Goal: Task Accomplishment & Management: Manage account settings

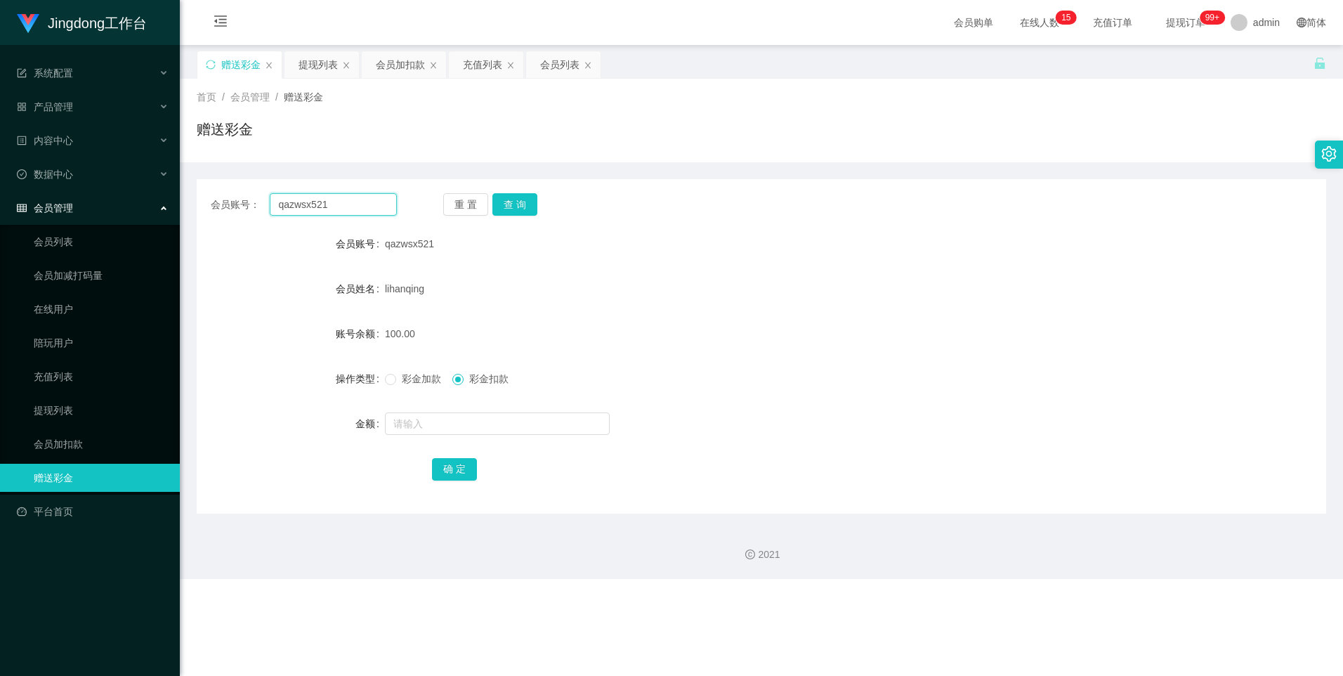
click at [320, 206] on input "qazwsx521" at bounding box center [333, 204] width 126 height 22
paste input "Shinechong"
type input "Shinechong"
click at [430, 210] on button "查 询" at bounding box center [515, 204] width 45 height 22
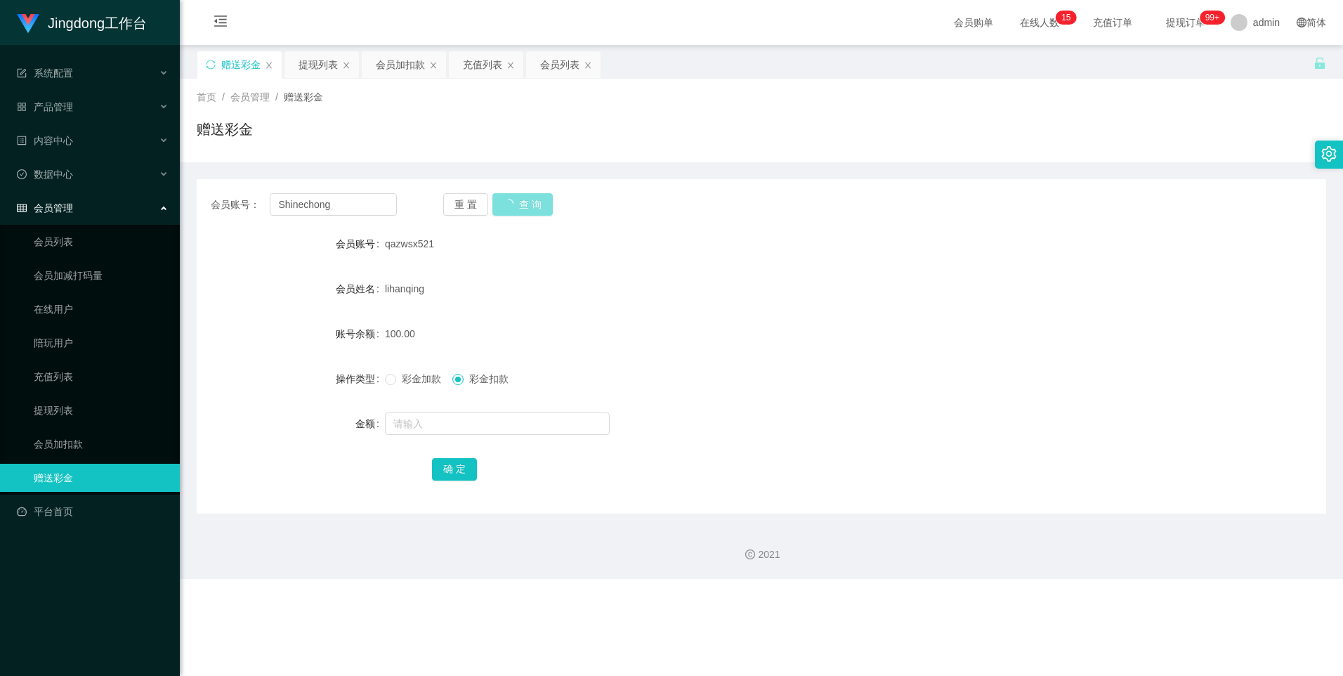
click at [430, 204] on button "查 询" at bounding box center [523, 204] width 60 height 22
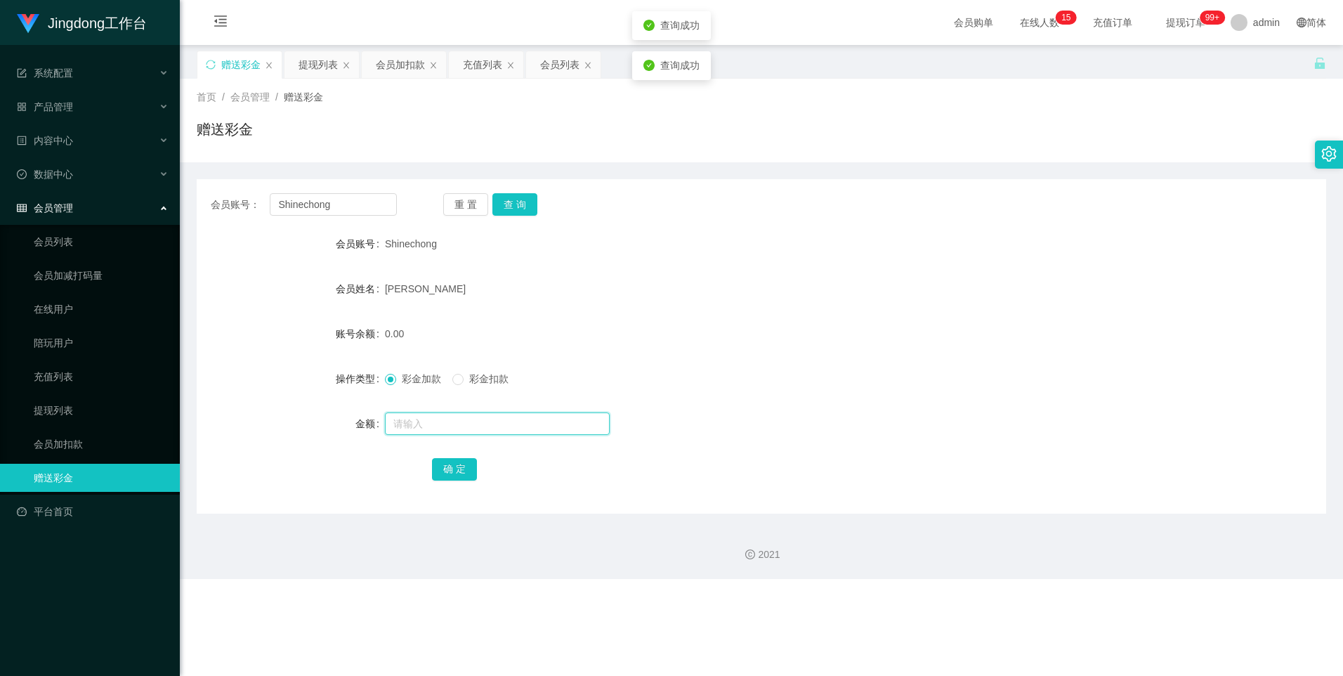
click at [411, 289] on input "text" at bounding box center [497, 423] width 225 height 22
type input "500"
click at [430, 289] on button "确 定" at bounding box center [454, 469] width 45 height 22
click at [65, 238] on link "会员列表" at bounding box center [101, 242] width 135 height 28
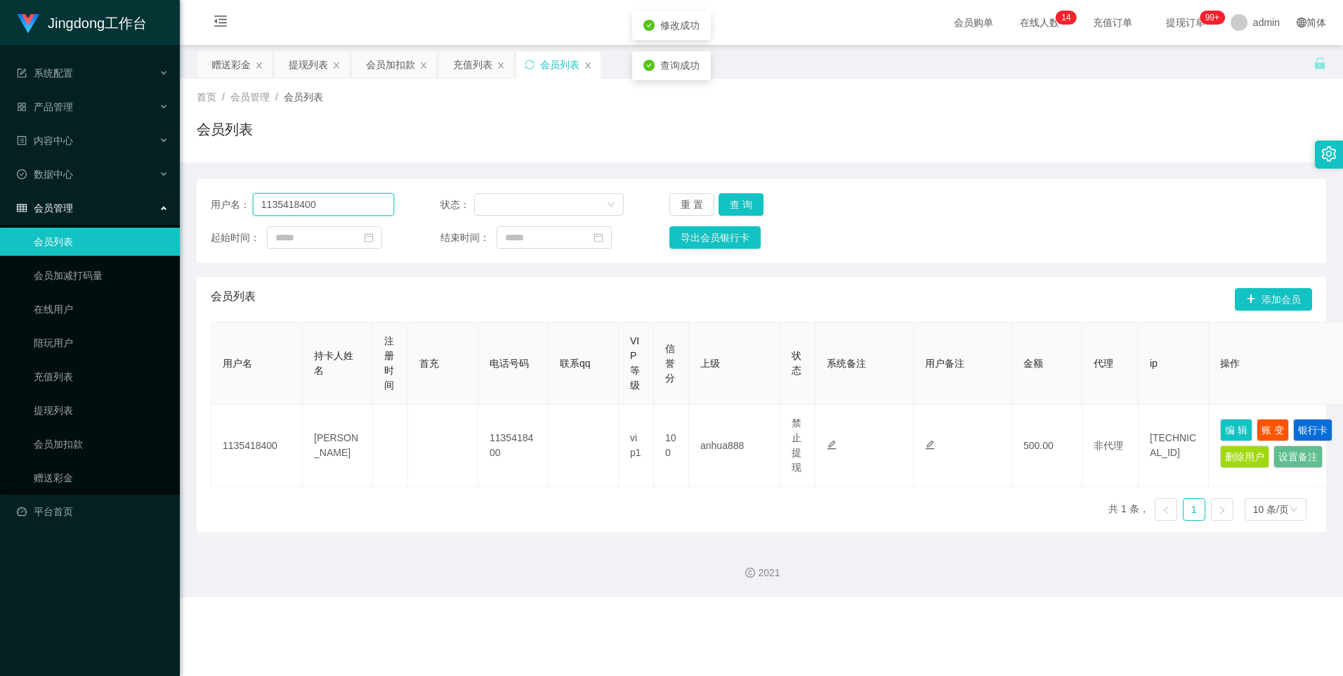
click at [323, 202] on input "1135418400" at bounding box center [324, 204] width 142 height 22
paste input "Shinechong"
type input "Shinechong"
click at [430, 197] on button "查 询" at bounding box center [741, 204] width 45 height 22
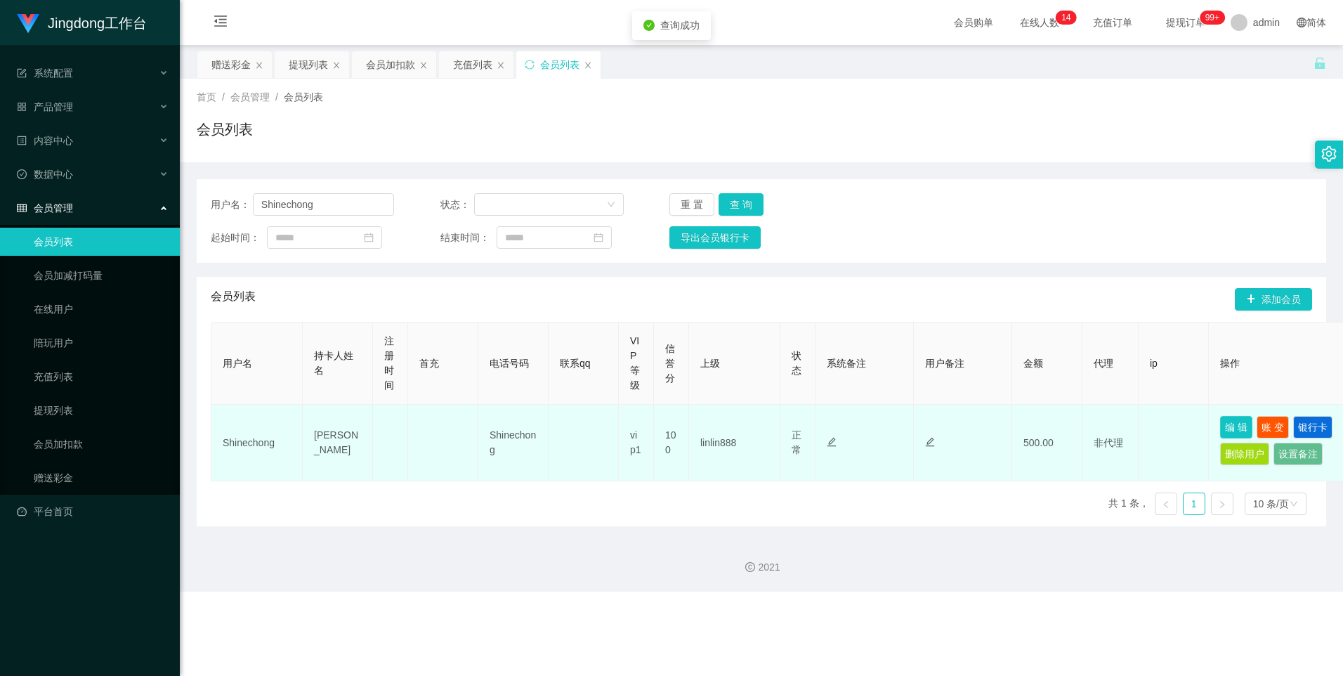
click at [430, 289] on button "编 辑" at bounding box center [1236, 427] width 32 height 22
type input "Shinechong"
type input "[PERSON_NAME]"
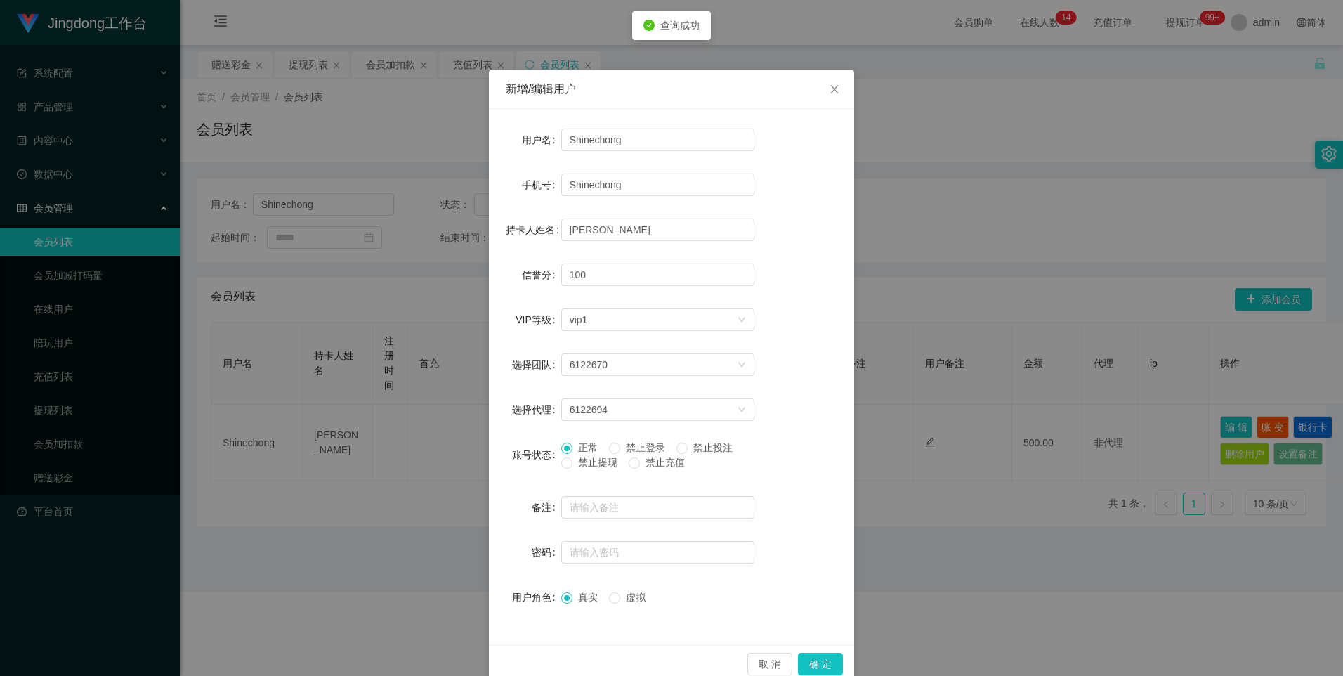
click at [430, 289] on span "禁止提现" at bounding box center [598, 462] width 51 height 11
click at [430, 289] on button "确 定" at bounding box center [820, 664] width 45 height 22
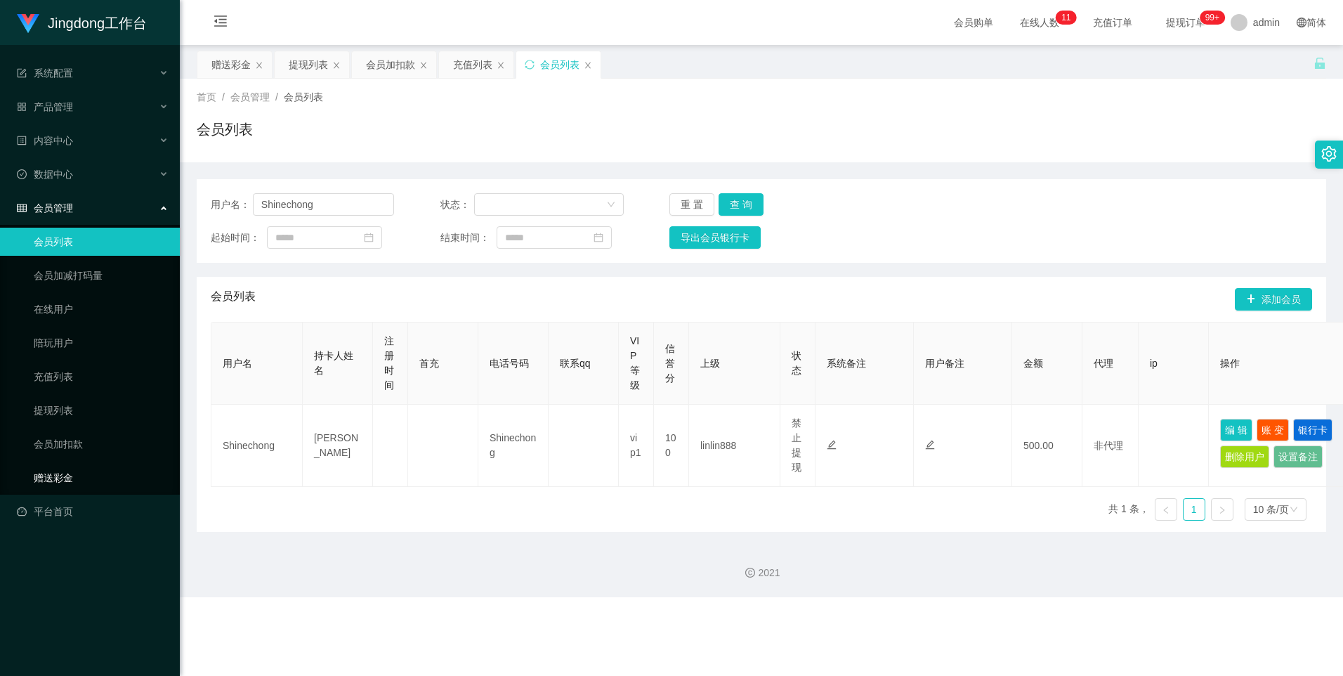
click at [89, 289] on link "赠送彩金" at bounding box center [101, 478] width 135 height 28
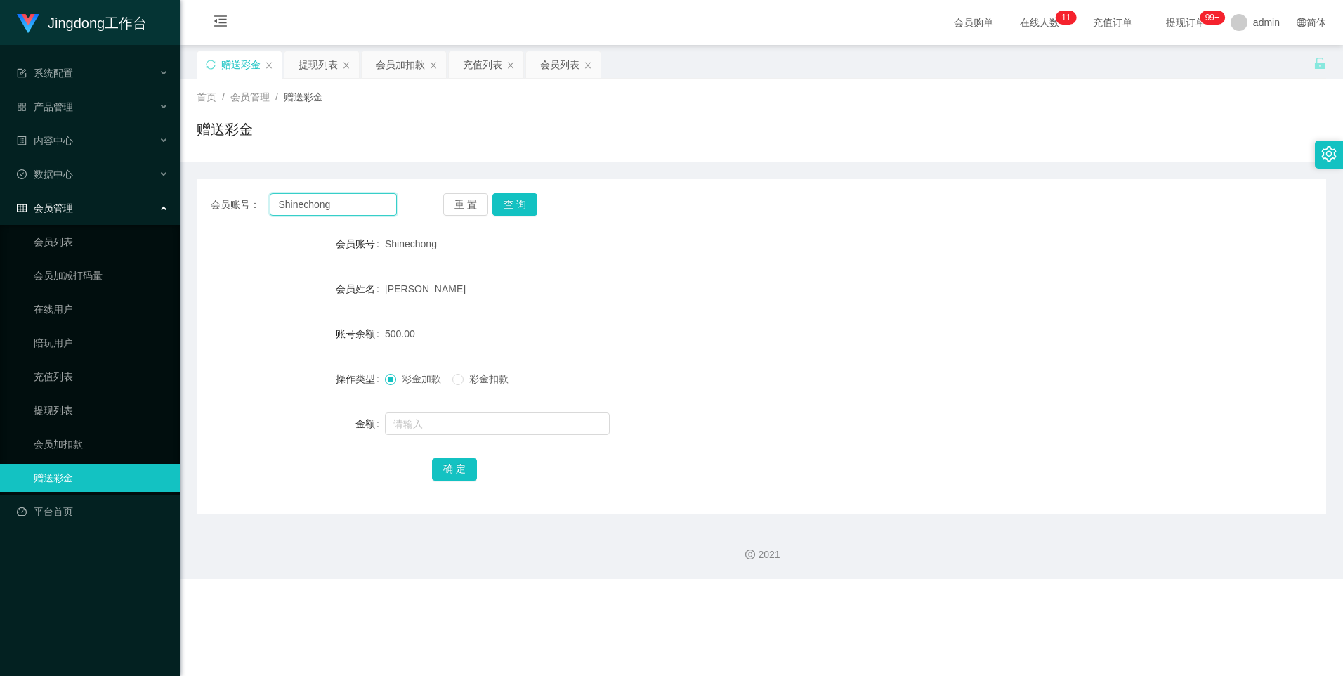
click at [320, 209] on input "Shinechong" at bounding box center [333, 204] width 126 height 22
paste input "81981255"
type input "81981255"
click at [430, 200] on button "查 询" at bounding box center [515, 204] width 45 height 22
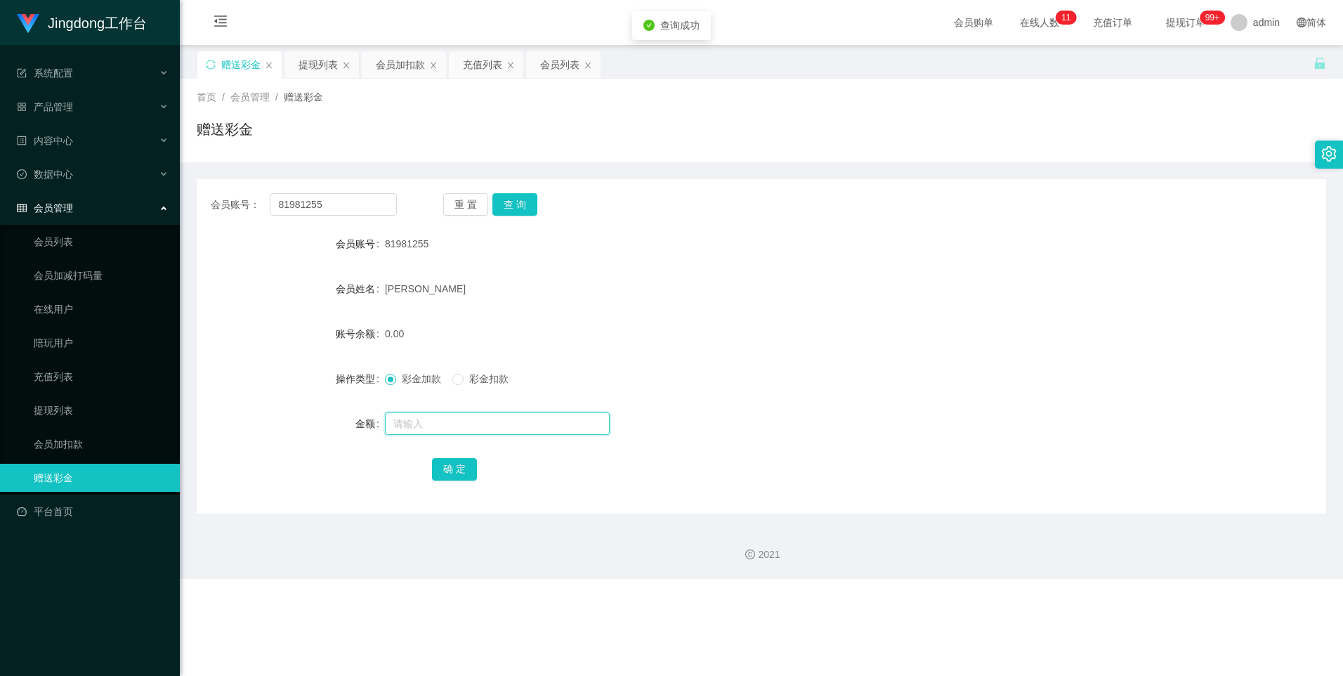
click at [430, 289] on input "text" at bounding box center [497, 423] width 225 height 22
type input "500"
click at [430, 289] on button "确 定" at bounding box center [454, 469] width 45 height 22
click at [71, 242] on link "会员列表" at bounding box center [101, 242] width 135 height 28
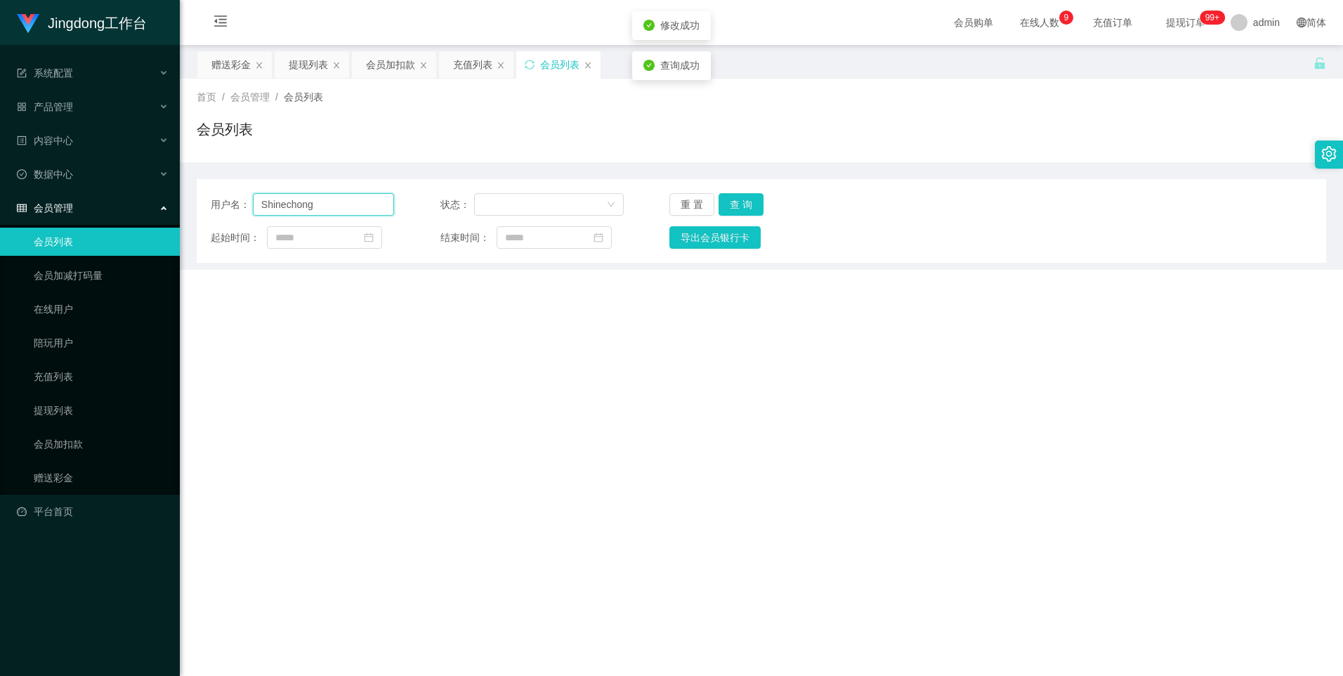
click at [333, 208] on input "Shinechong" at bounding box center [324, 204] width 142 height 22
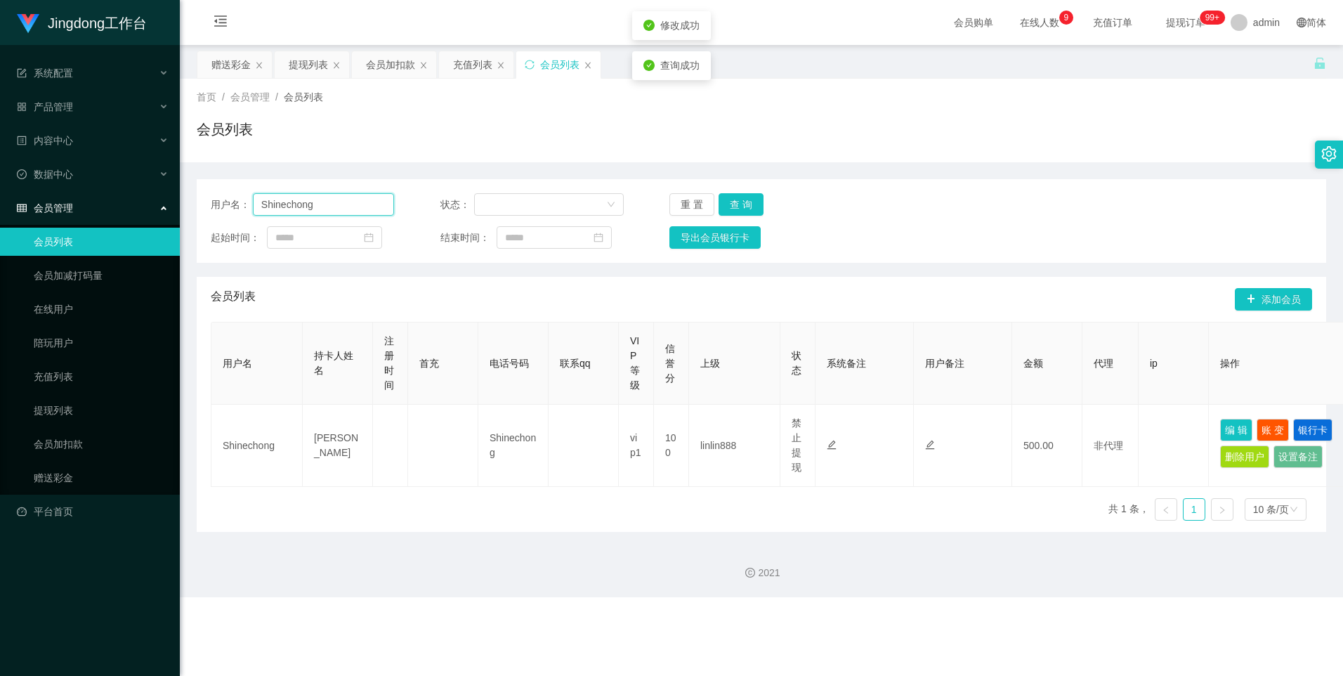
click at [333, 208] on input "Shinechong" at bounding box center [324, 204] width 142 height 22
paste input "81981255"
type input "81981255"
drag, startPoint x: 735, startPoint y: 203, endPoint x: 752, endPoint y: 207, distance: 17.2
click at [430, 203] on button "查 询" at bounding box center [741, 204] width 45 height 22
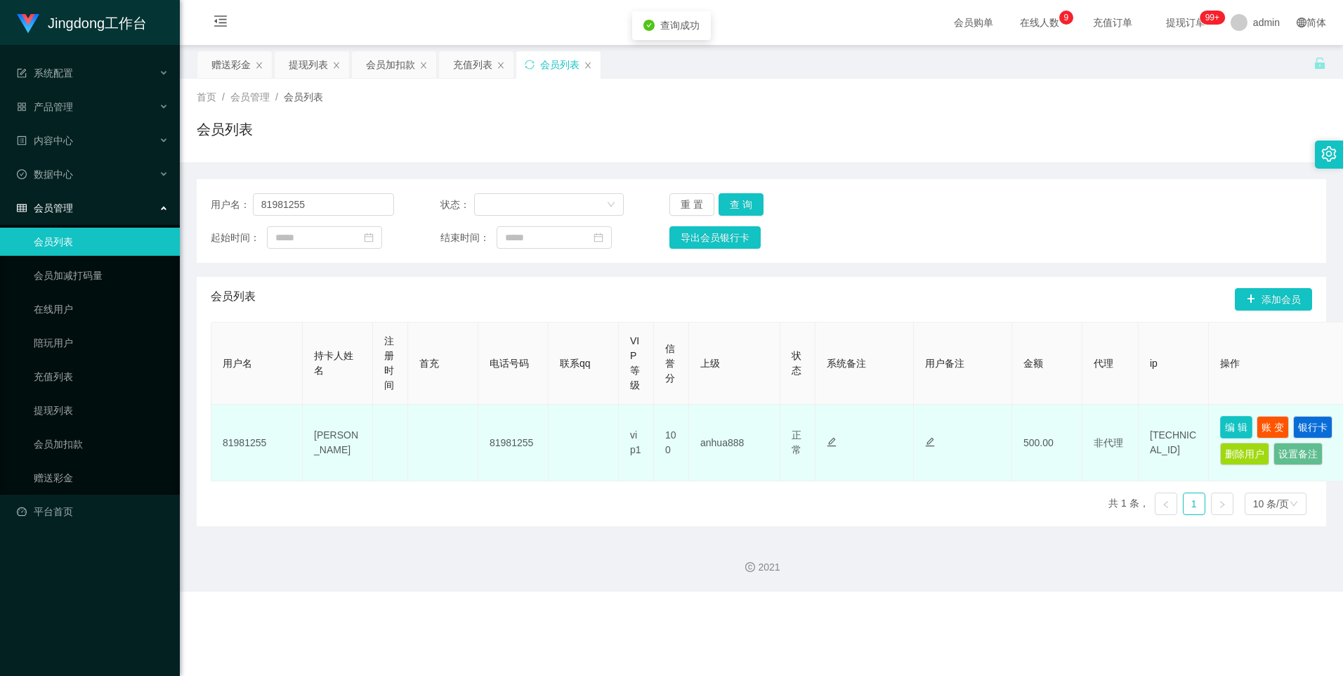
click at [430, 289] on button "编 辑" at bounding box center [1236, 427] width 32 height 22
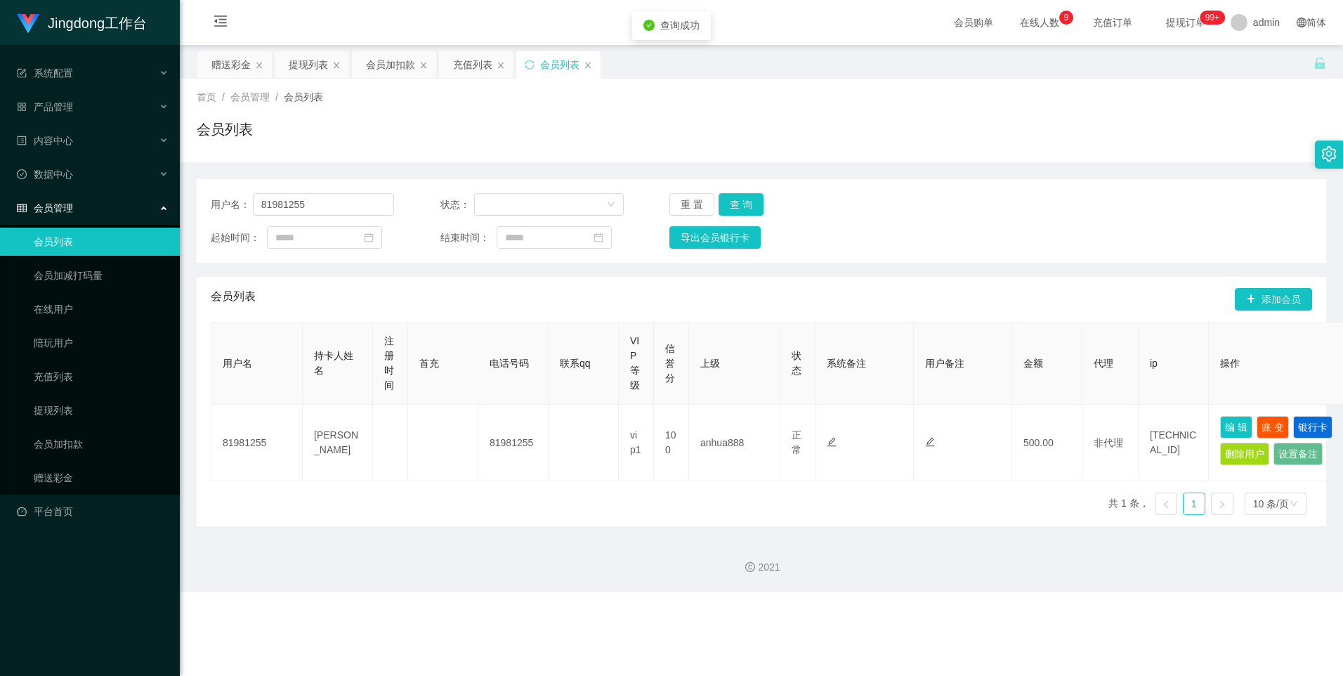
type input "81981255"
type input "[PERSON_NAME]"
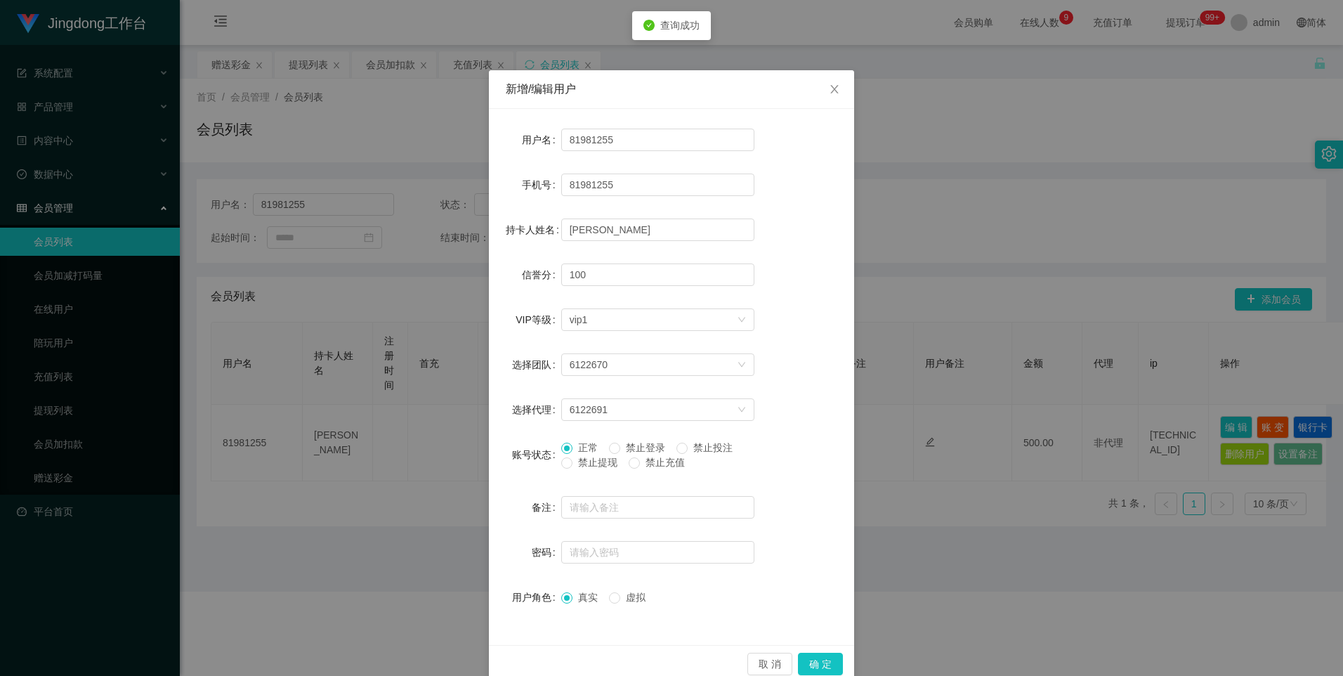
click at [430, 289] on span "禁止提现" at bounding box center [598, 462] width 51 height 11
click at [430, 289] on button "确 定" at bounding box center [820, 664] width 45 height 22
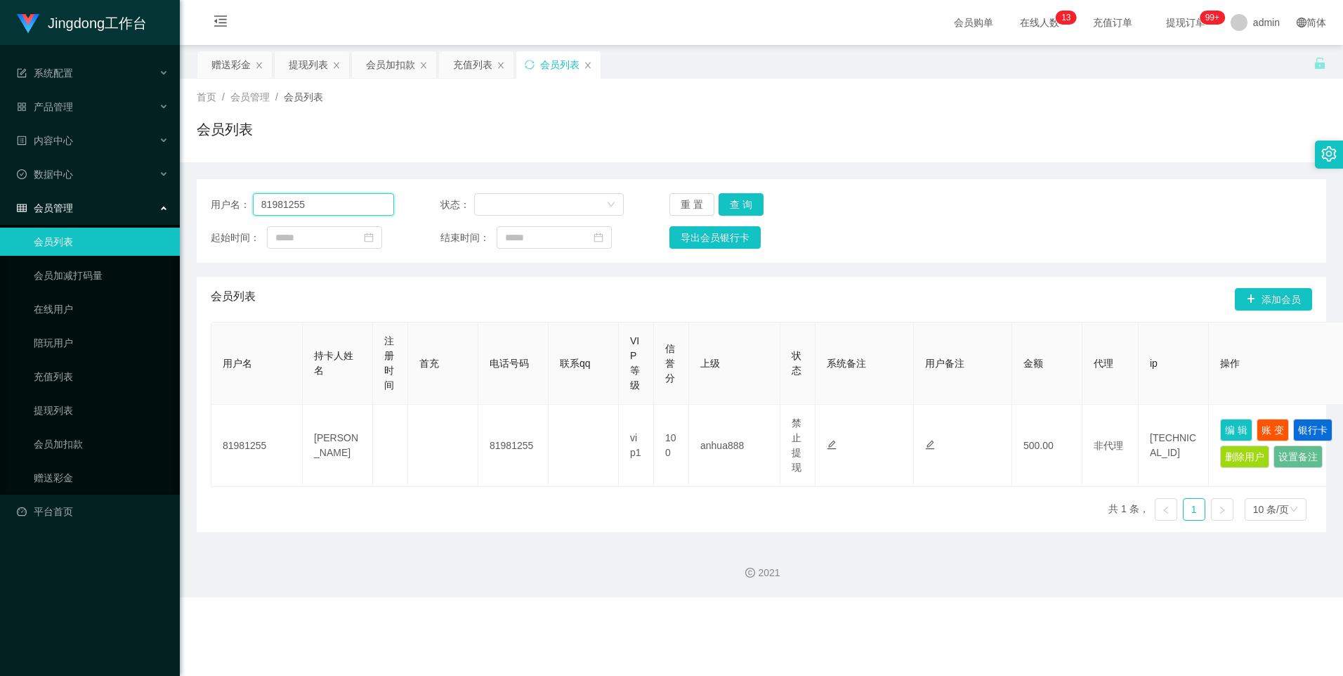
click at [306, 209] on input "81981255" at bounding box center [324, 204] width 142 height 22
paste input "Shinechong"
type input "Shinechong"
click at [430, 199] on button "查 询" at bounding box center [741, 204] width 45 height 22
